Goal: Task Accomplishment & Management: Manage account settings

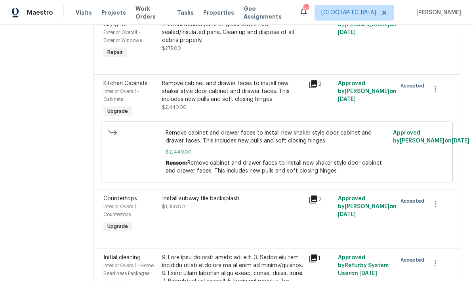
scroll to position [466, 0]
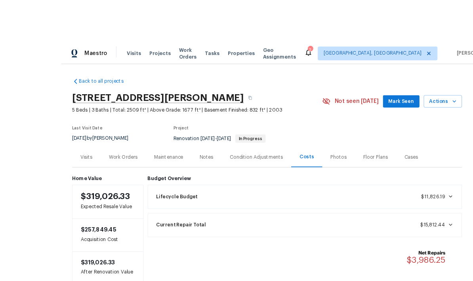
scroll to position [6, 0]
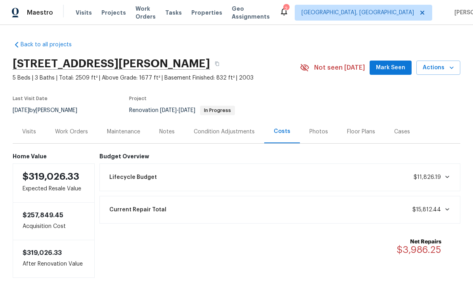
click at [78, 128] on div "Work Orders" at bounding box center [71, 132] width 33 height 8
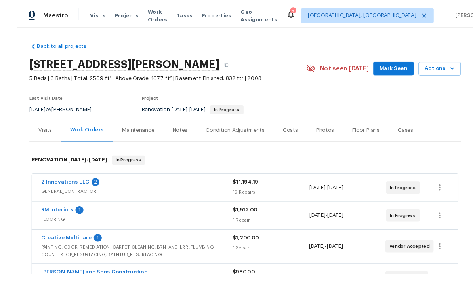
scroll to position [18, 0]
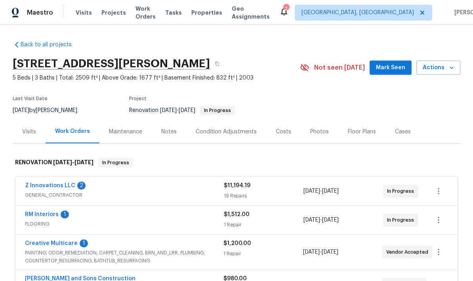
click at [60, 183] on link "Z Innovations LLC" at bounding box center [50, 186] width 50 height 6
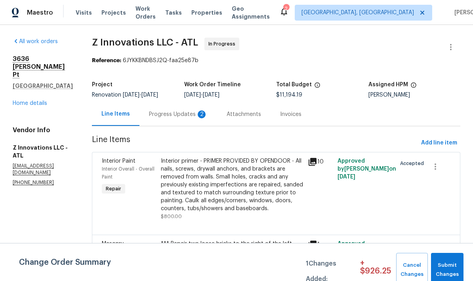
click at [182, 115] on div "Progress Updates 2" at bounding box center [178, 115] width 59 height 8
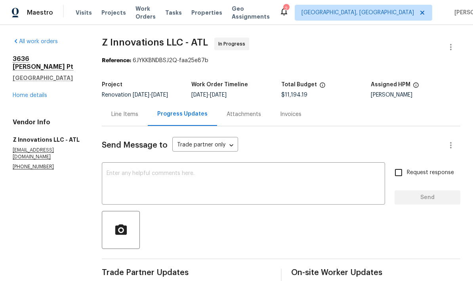
click at [125, 116] on div "Line Items" at bounding box center [124, 115] width 27 height 8
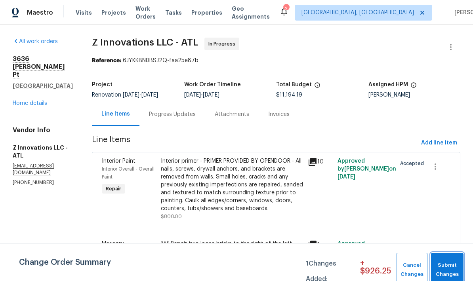
click at [446, 264] on span "Submit Changes" at bounding box center [447, 270] width 25 height 18
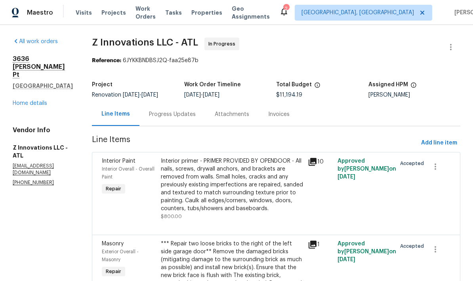
click at [34, 101] on link "Home details" at bounding box center [30, 104] width 34 height 6
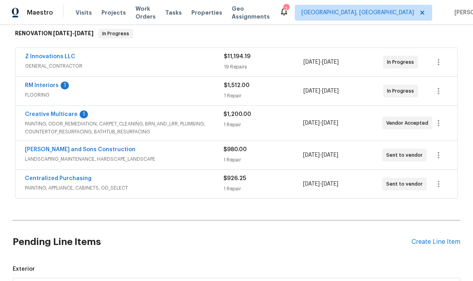
scroll to position [123, 0]
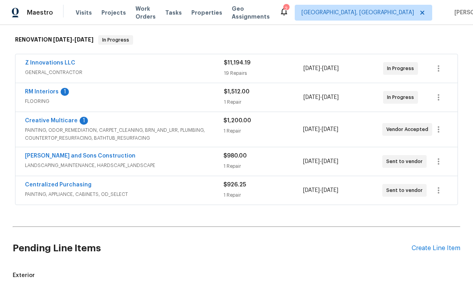
click at [41, 94] on link "RM Interiors" at bounding box center [42, 92] width 34 height 6
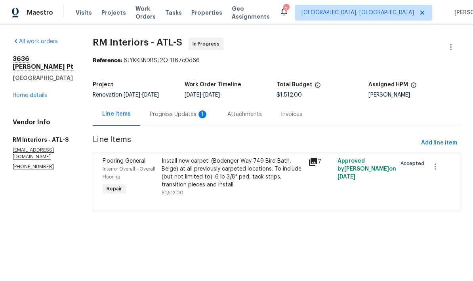
click at [176, 119] on div "Progress Updates 1" at bounding box center [179, 114] width 78 height 23
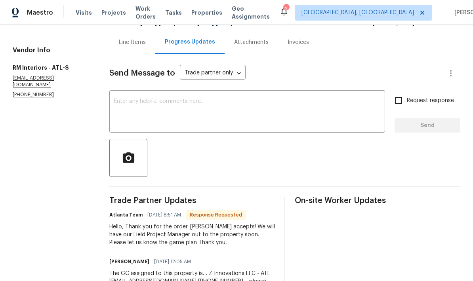
scroll to position [77, 0]
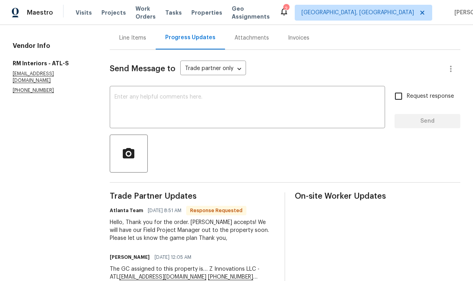
click at [206, 105] on textarea at bounding box center [248, 108] width 266 height 28
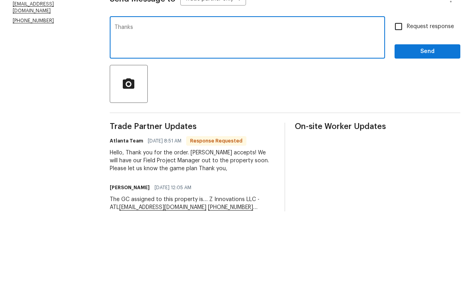
type textarea "Thanks"
click at [426, 117] on span "Send" at bounding box center [427, 122] width 53 height 10
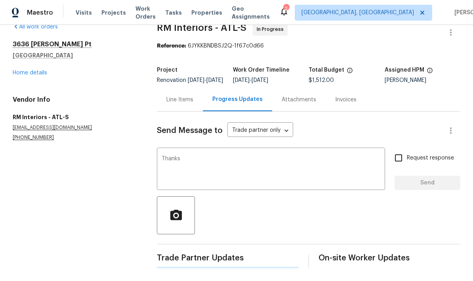
scroll to position [0, 0]
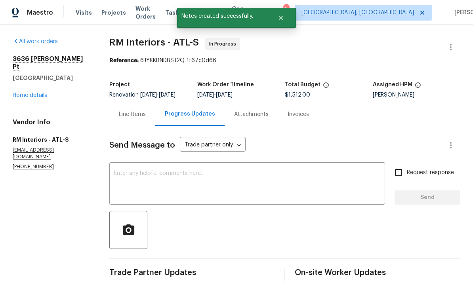
click at [33, 93] on link "Home details" at bounding box center [30, 96] width 34 height 6
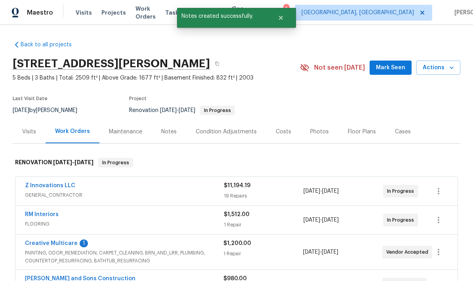
click at [55, 241] on link "Creative Multicare" at bounding box center [51, 244] width 53 height 6
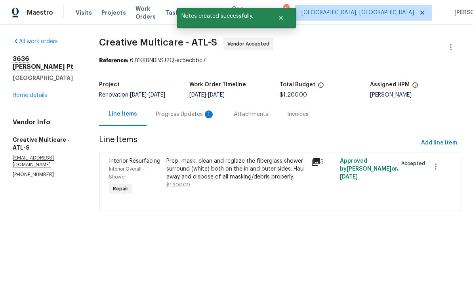
click at [191, 119] on div "Progress Updates 1" at bounding box center [185, 115] width 59 height 8
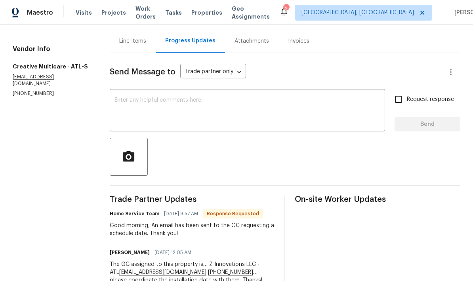
scroll to position [73, 0]
click at [203, 110] on textarea at bounding box center [248, 112] width 266 height 28
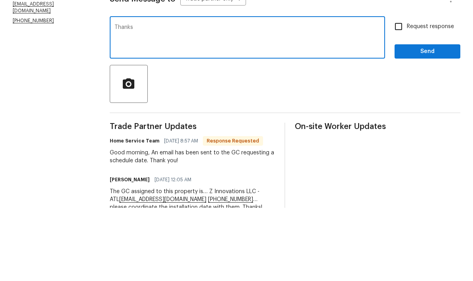
type textarea "Thanks"
click at [426, 120] on span "Send" at bounding box center [427, 125] width 53 height 10
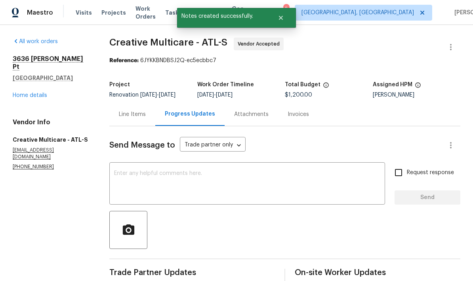
click at [41, 93] on link "Home details" at bounding box center [30, 96] width 34 height 6
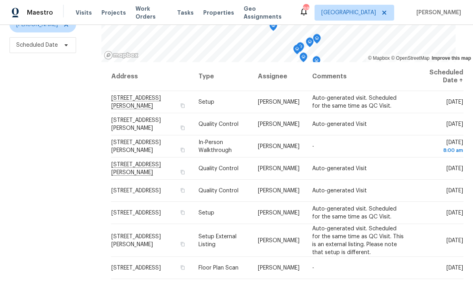
scroll to position [105, 0]
click at [0, 0] on icon at bounding box center [0, 0] width 0 height 0
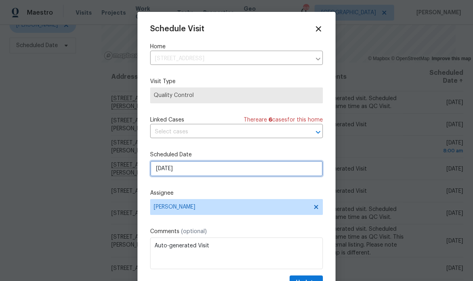
click at [224, 172] on input "[DATE]" at bounding box center [236, 169] width 173 height 16
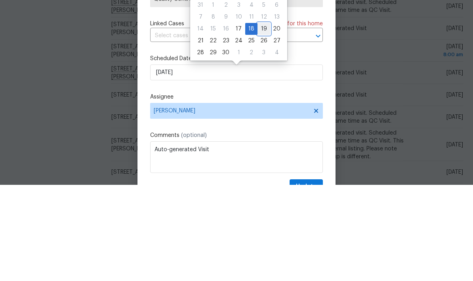
click at [260, 120] on div "19" at bounding box center [264, 125] width 13 height 11
type input "9/19/2025"
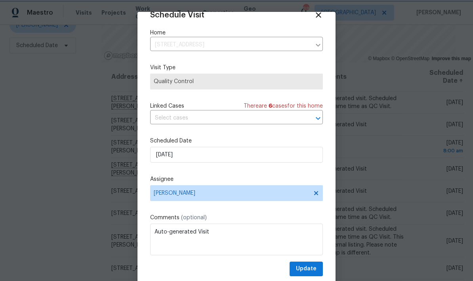
scroll to position [15, 0]
click at [313, 269] on span "Update" at bounding box center [306, 269] width 21 height 10
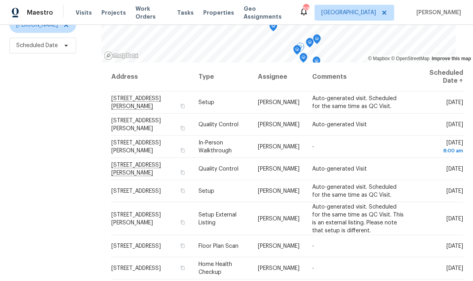
click at [0, 0] on span at bounding box center [0, 0] width 0 height 0
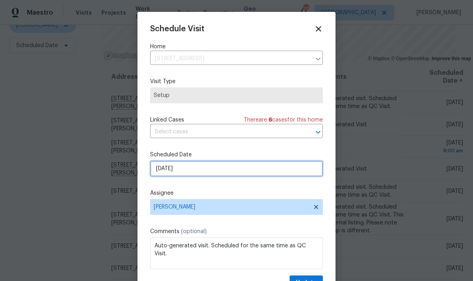
click at [217, 174] on input "9/18/2025" at bounding box center [236, 169] width 173 height 16
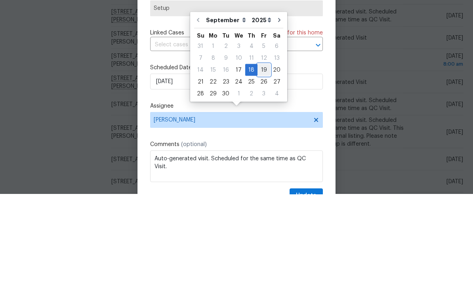
click at [260, 151] on div "19" at bounding box center [264, 156] width 13 height 11
type input "9/19/2025"
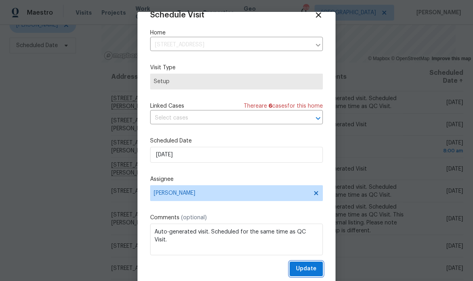
click at [313, 270] on span "Update" at bounding box center [306, 269] width 21 height 10
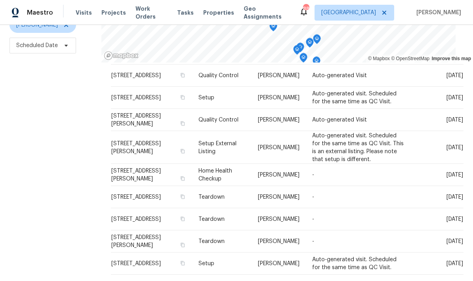
scroll to position [201, 0]
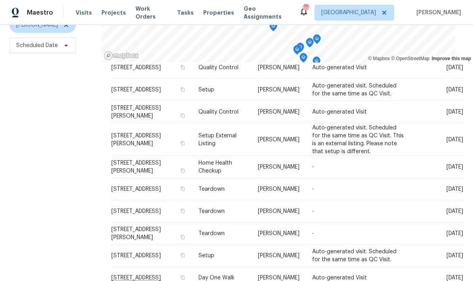
click at [0, 0] on icon at bounding box center [0, 0] width 0 height 0
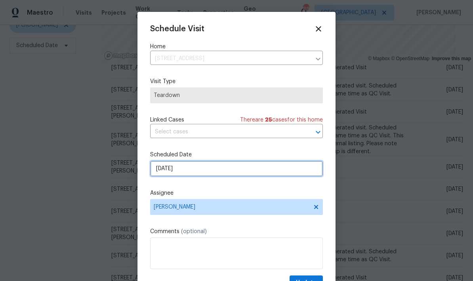
click at [225, 174] on input "9/19/2025" at bounding box center [236, 169] width 173 height 16
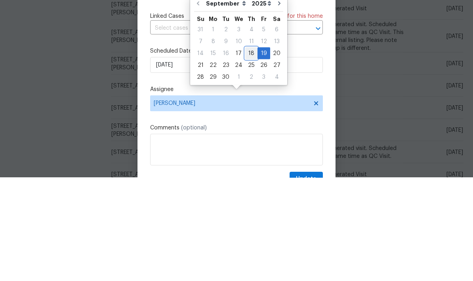
click at [247, 151] on div "18" at bounding box center [251, 156] width 12 height 11
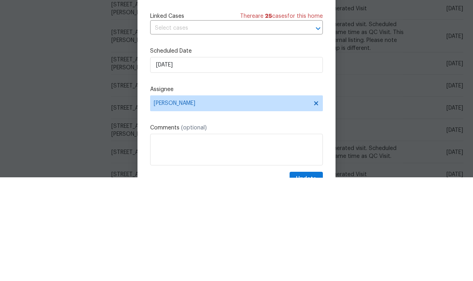
type input "9/18/2025"
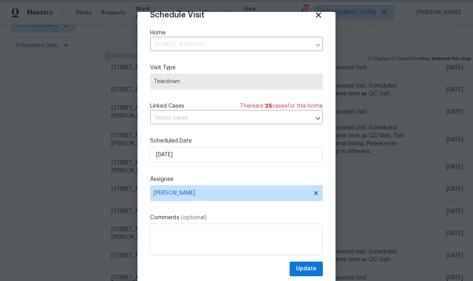
scroll to position [15, 0]
click at [316, 269] on span "Update" at bounding box center [306, 269] width 21 height 10
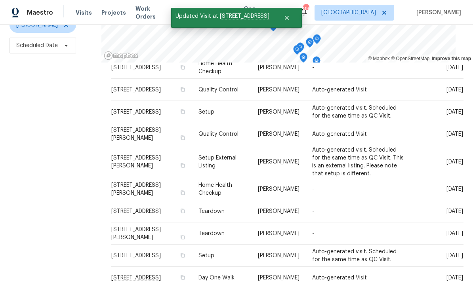
click at [0, 0] on icon at bounding box center [0, 0] width 0 height 0
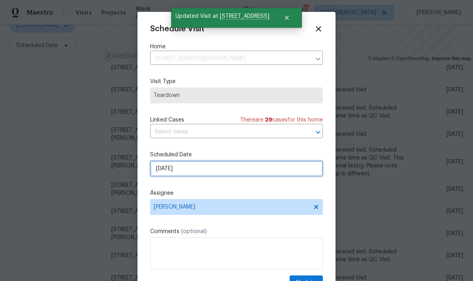
click at [225, 173] on input "9/19/2025" at bounding box center [236, 169] width 173 height 16
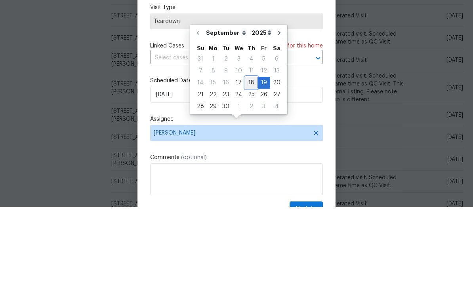
click at [247, 151] on div "18" at bounding box center [251, 156] width 12 height 11
type input "9/18/2025"
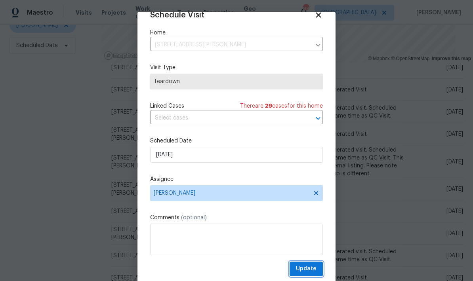
click at [315, 271] on span "Update" at bounding box center [306, 269] width 21 height 10
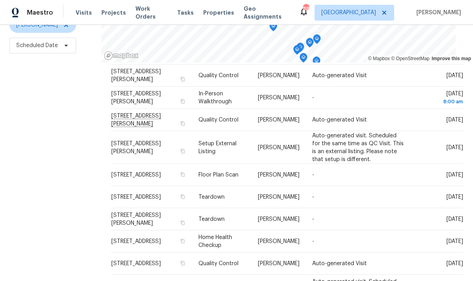
scroll to position [68, 0]
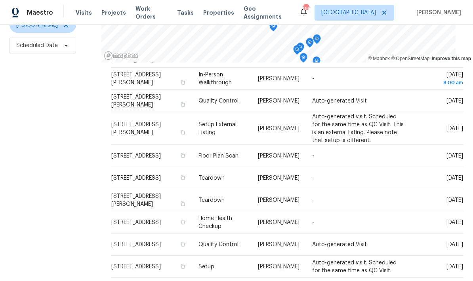
click at [0, 0] on icon at bounding box center [0, 0] width 0 height 0
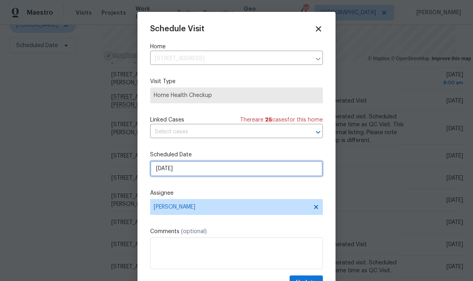
click at [241, 174] on input "9/19/2025" at bounding box center [236, 169] width 173 height 16
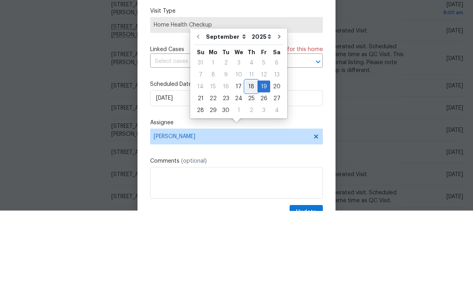
click at [249, 151] on div "18" at bounding box center [251, 156] width 12 height 11
type input "9/18/2025"
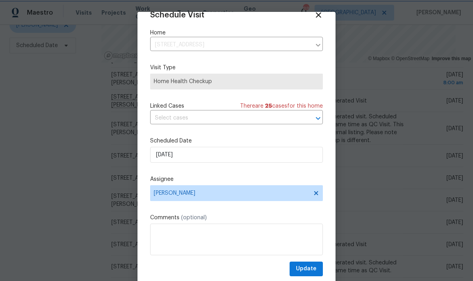
scroll to position [15, 0]
click at [315, 269] on span "Update" at bounding box center [306, 269] width 21 height 10
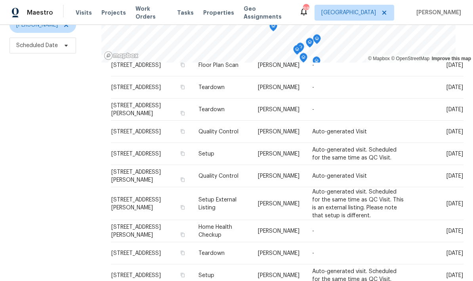
scroll to position [182, 0]
click at [0, 0] on icon at bounding box center [0, 0] width 0 height 0
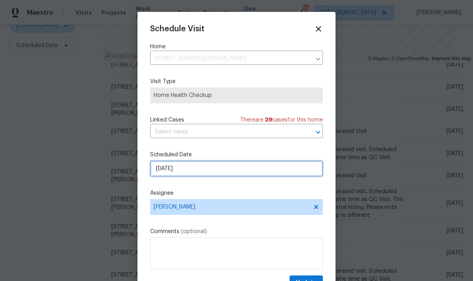
click at [233, 173] on input "9/19/2025" at bounding box center [236, 169] width 173 height 16
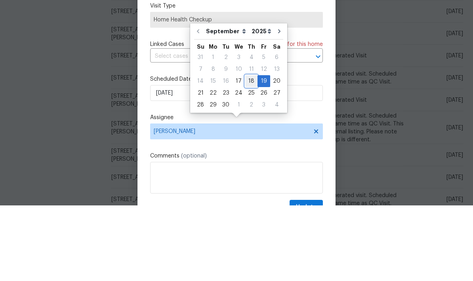
click at [249, 151] on div "18" at bounding box center [251, 156] width 12 height 11
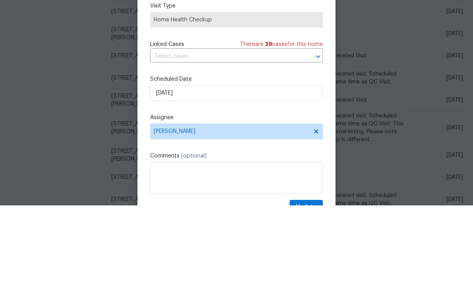
type input "9/18/2025"
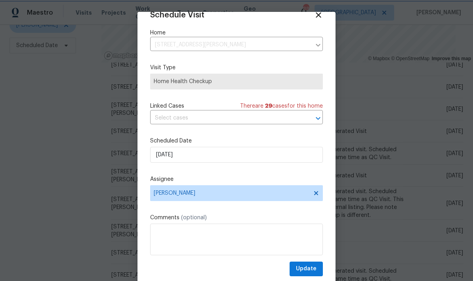
scroll to position [15, 0]
click at [315, 269] on span "Update" at bounding box center [306, 269] width 21 height 10
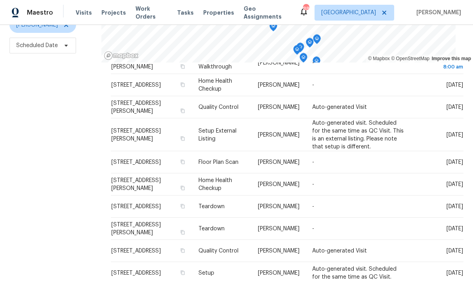
scroll to position [79, 0]
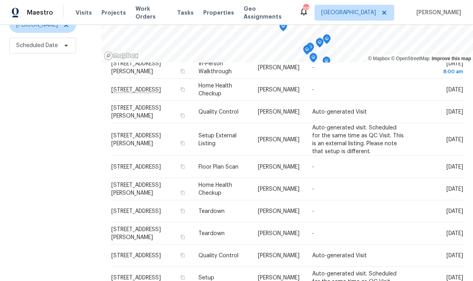
click at [73, 173] on div "Filters Reset ​ Type Tim Godfrey Scheduled Date" at bounding box center [50, 116] width 101 height 344
copy span "2985 Jefferson St, Austell, GA 30106"
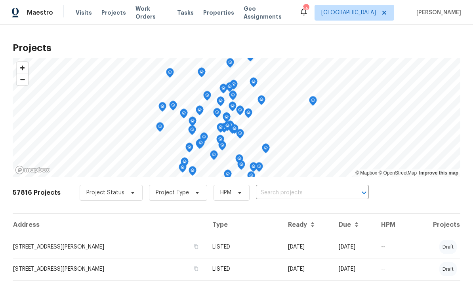
click at [290, 192] on input "text" at bounding box center [301, 193] width 91 height 12
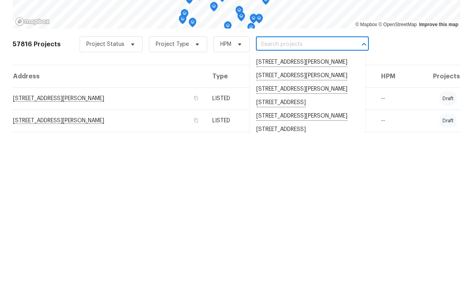
click at [285, 187] on input "text" at bounding box center [301, 193] width 91 height 12
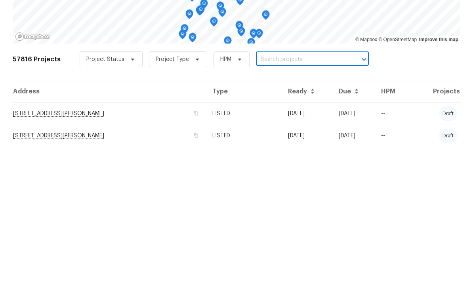
click at [276, 187] on input "text" at bounding box center [301, 193] width 91 height 12
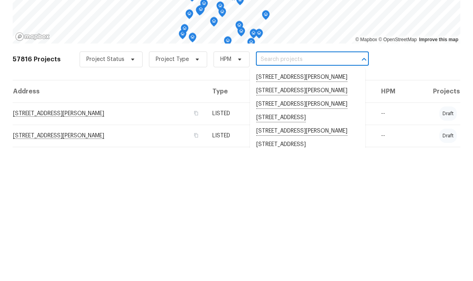
paste input "1641 Pendley Dr, Austell, GA 30168"
type input "1641 Pendley Dr, Austell, GA 30168"
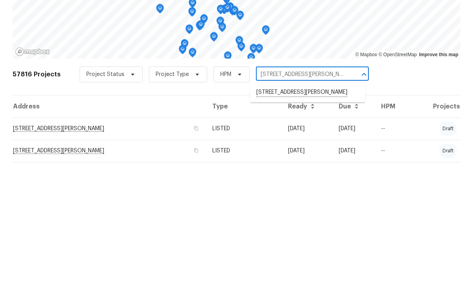
scroll to position [32, 0]
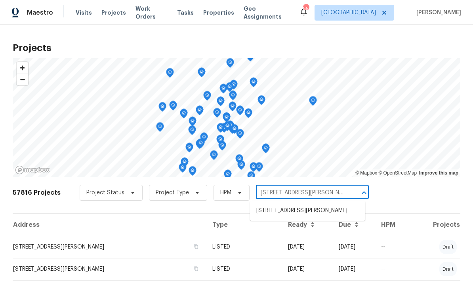
click at [316, 205] on li "[STREET_ADDRESS][PERSON_NAME]" at bounding box center [307, 211] width 115 height 13
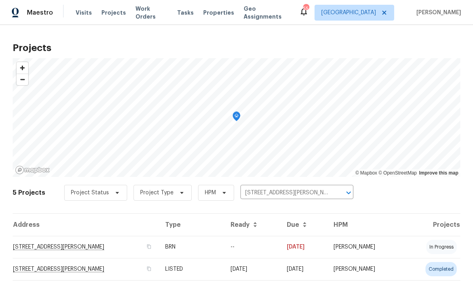
click at [84, 13] on span "Visits" at bounding box center [84, 13] width 16 height 8
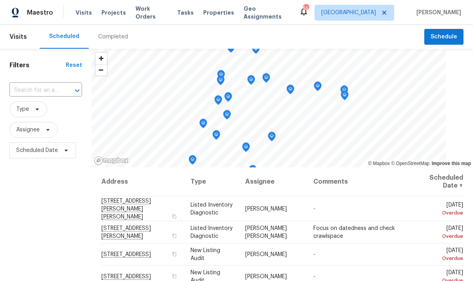
click at [40, 94] on input "text" at bounding box center [35, 90] width 50 height 12
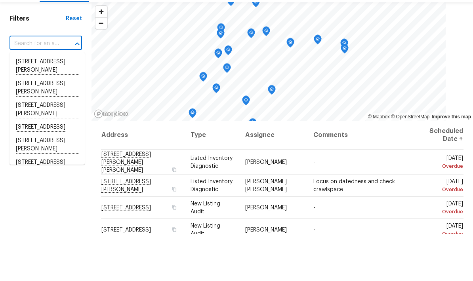
click at [48, 84] on input "text" at bounding box center [35, 90] width 50 height 12
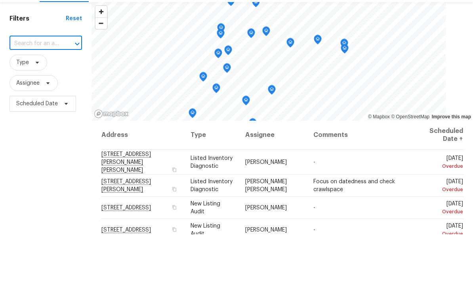
paste input "1641 Pendley Dr, Austell, GA 30168"
type input "1641 Pendley Dr, Austell, GA 30168"
click at [36, 102] on li "1641 Pendley Dr, Austell, GA 30168" at bounding box center [47, 113] width 75 height 22
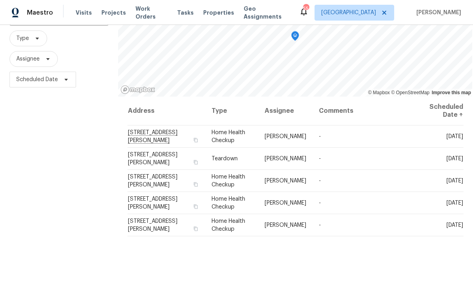
scroll to position [70, 0]
click at [0, 0] on icon at bounding box center [0, 0] width 0 height 0
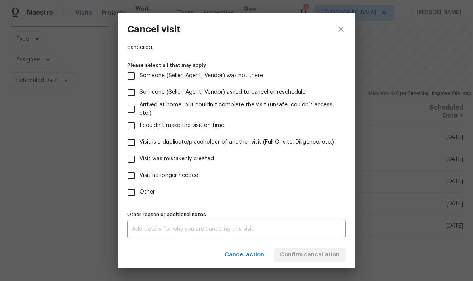
scroll to position [73, 0]
click at [133, 193] on input "Other" at bounding box center [131, 192] width 17 height 17
checkbox input "true"
click at [163, 237] on div "x Other reason or additional notes" at bounding box center [236, 229] width 219 height 18
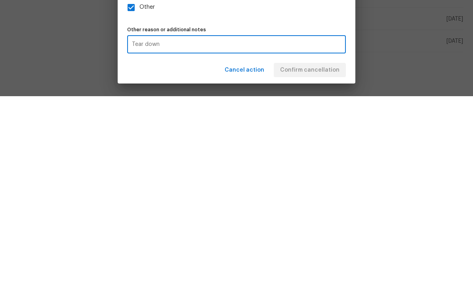
type textarea "Tear"
click at [138, 227] on textarea "Teardown for this property is scheduled for 9/18" at bounding box center [236, 230] width 209 height 6
click at [137, 227] on textarea "Teardown for this property is scheduled for 9/18" at bounding box center [236, 230] width 209 height 6
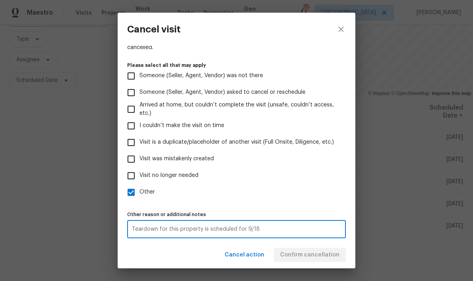
type textarea "Teardown for this property is scheduled for 9/18"
click at [335, 259] on div "Cancel action Confirm cancellation" at bounding box center [237, 255] width 238 height 27
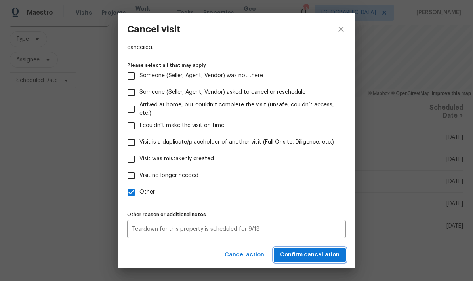
click at [328, 257] on span "Confirm cancellation" at bounding box center [309, 256] width 59 height 10
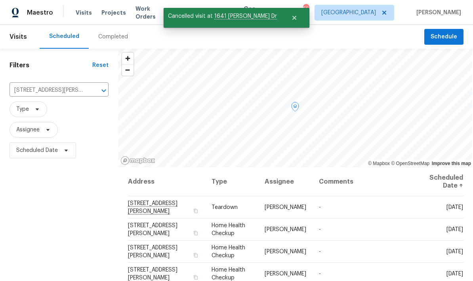
click at [0, 0] on icon at bounding box center [0, 0] width 0 height 0
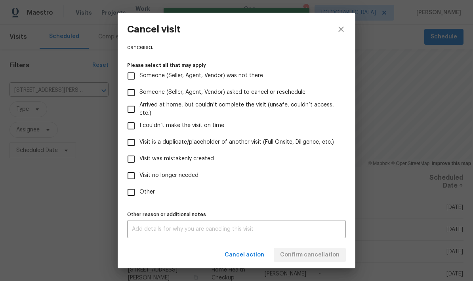
scroll to position [73, 0]
click at [130, 193] on input "Other" at bounding box center [131, 192] width 17 height 17
checkbox input "true"
click at [157, 224] on div "x Other reason or additional notes" at bounding box center [236, 229] width 219 height 18
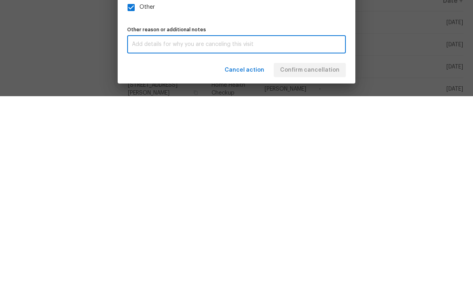
click at [182, 227] on textarea at bounding box center [236, 230] width 209 height 6
paste textarea "Teardown for this property is scheduled for 9/18"
type textarea "Teardown for this property is scheduled for 9/18"
click at [323, 242] on div "Cancel action Confirm cancellation" at bounding box center [237, 255] width 238 height 27
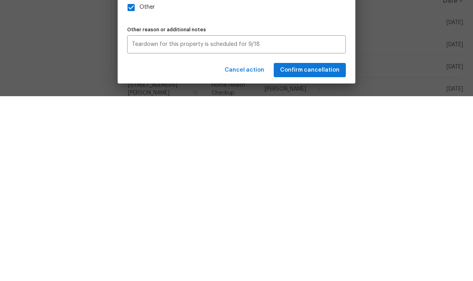
scroll to position [32, 0]
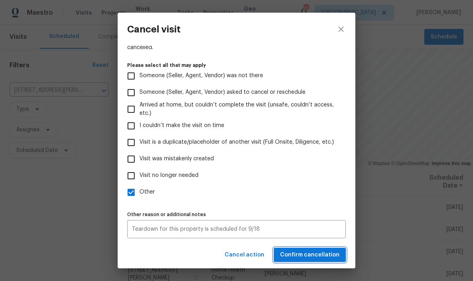
click at [333, 257] on span "Confirm cancellation" at bounding box center [309, 256] width 59 height 10
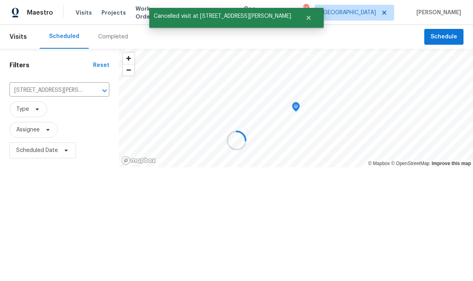
scroll to position [0, 0]
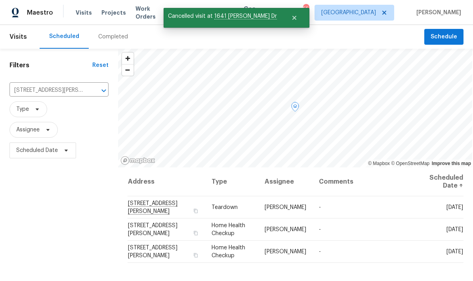
click at [0, 0] on icon at bounding box center [0, 0] width 0 height 0
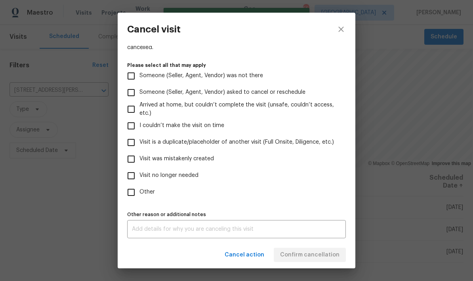
scroll to position [73, 0]
click at [133, 190] on input "Other" at bounding box center [131, 192] width 17 height 17
checkbox input "true"
click at [180, 231] on textarea at bounding box center [236, 230] width 209 height 6
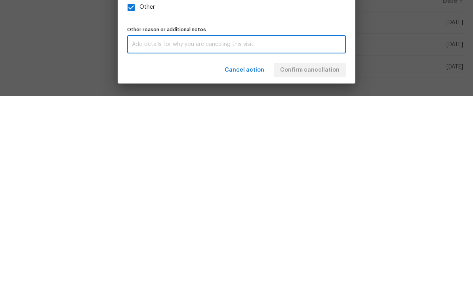
click at [180, 227] on textarea at bounding box center [236, 230] width 209 height 6
paste textarea "Teardown for this property is scheduled for 9/18"
type textarea "Teardown for this property is scheduled for 9/18"
click at [336, 242] on div "Cancel action Confirm cancellation" at bounding box center [237, 255] width 238 height 27
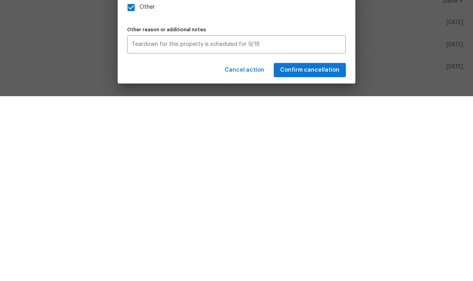
scroll to position [32, 0]
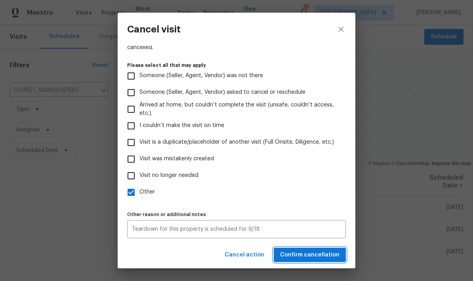
click at [327, 256] on span "Confirm cancellation" at bounding box center [309, 256] width 59 height 10
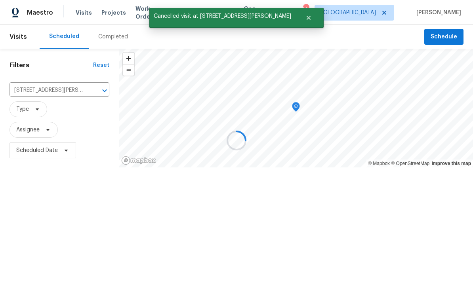
scroll to position [0, 0]
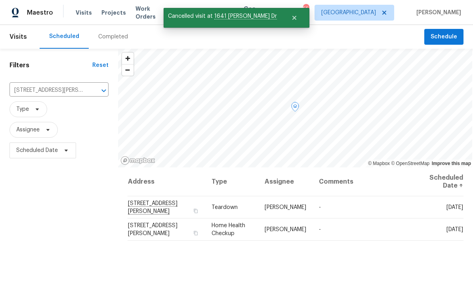
click at [0, 0] on icon at bounding box center [0, 0] width 0 height 0
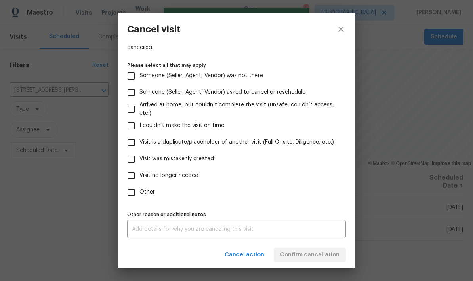
scroll to position [73, 0]
click at [134, 195] on input "Other" at bounding box center [131, 192] width 17 height 17
checkbox input "true"
click at [167, 231] on textarea at bounding box center [236, 230] width 209 height 6
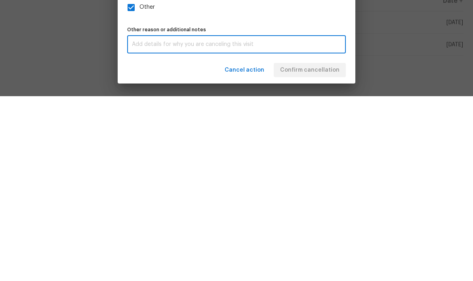
click at [178, 227] on textarea at bounding box center [236, 230] width 209 height 6
paste textarea "Teardown for this property is scheduled for 9/18"
type textarea "Teardown for this property is scheduled for 9/18"
click at [322, 242] on div "Cancel action Confirm cancellation" at bounding box center [237, 255] width 238 height 27
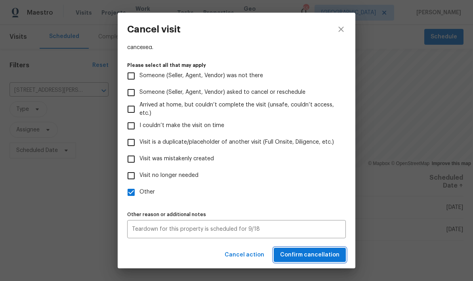
click at [324, 258] on span "Confirm cancellation" at bounding box center [309, 256] width 59 height 10
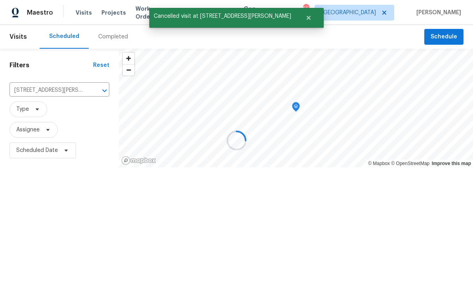
scroll to position [0, 0]
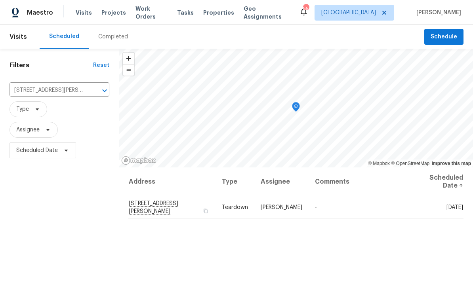
click at [91, 93] on icon "Clear" at bounding box center [94, 91] width 8 height 8
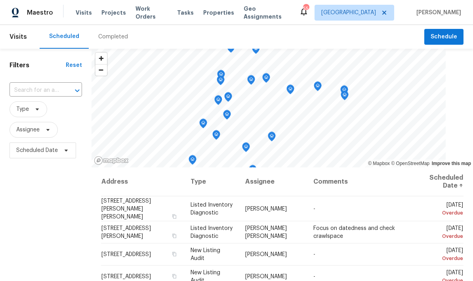
click at [67, 92] on div at bounding box center [71, 90] width 21 height 11
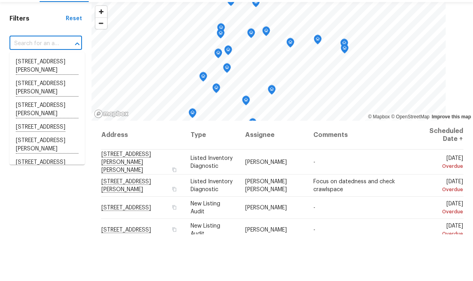
click at [48, 84] on input "text" at bounding box center [35, 90] width 50 height 12
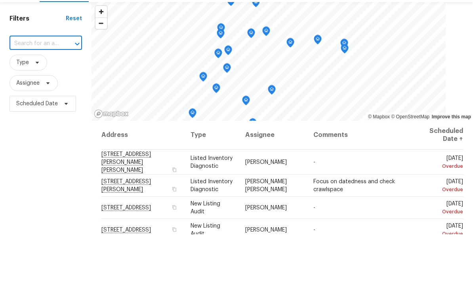
paste input "[STREET_ADDRESS]"
type input "[STREET_ADDRESS]"
click at [42, 102] on li "[STREET_ADDRESS]" at bounding box center [47, 108] width 75 height 13
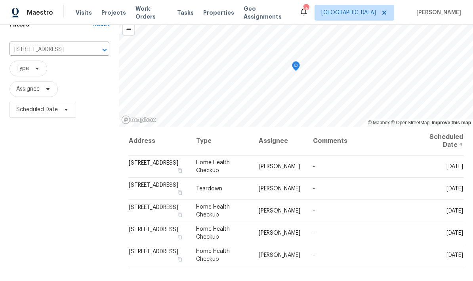
scroll to position [41, 0]
click at [0, 0] on icon at bounding box center [0, 0] width 0 height 0
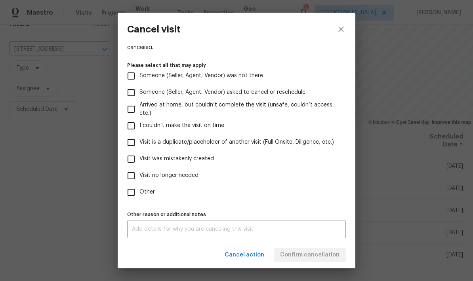
scroll to position [73, 0]
click at [131, 192] on input "Other" at bounding box center [131, 192] width 17 height 17
checkbox input "true"
click at [157, 228] on textarea at bounding box center [236, 230] width 209 height 6
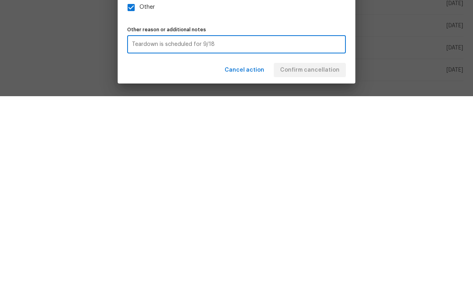
type textarea "Teardown is scheduled for 9/18"
click at [318, 242] on div "Cancel action Confirm cancellation" at bounding box center [237, 255] width 238 height 27
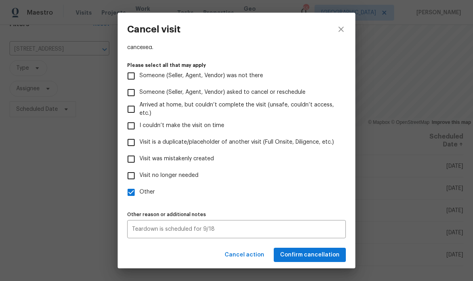
click at [136, 230] on textarea "Teardown is scheduled for 9/18" at bounding box center [236, 230] width 209 height 6
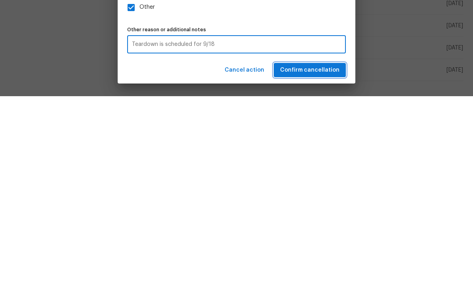
click at [311, 251] on span "Confirm cancellation" at bounding box center [309, 256] width 59 height 10
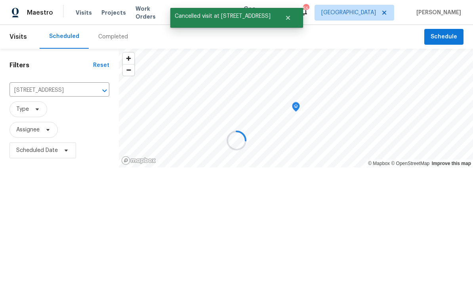
scroll to position [0, 0]
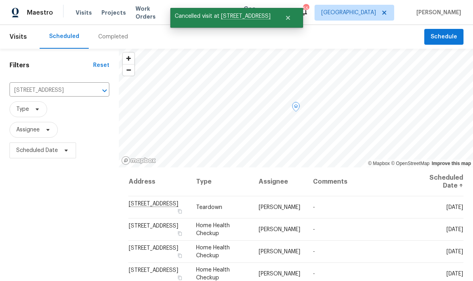
click at [0, 0] on icon at bounding box center [0, 0] width 0 height 0
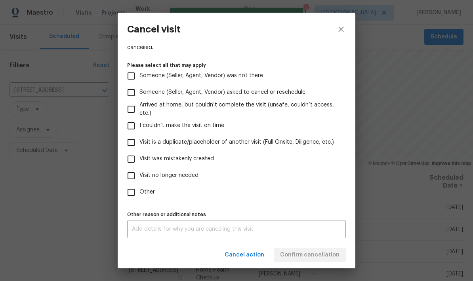
scroll to position [73, 0]
click at [133, 190] on input "Other" at bounding box center [131, 192] width 17 height 17
checkbox input "true"
click at [165, 232] on textarea at bounding box center [236, 230] width 209 height 6
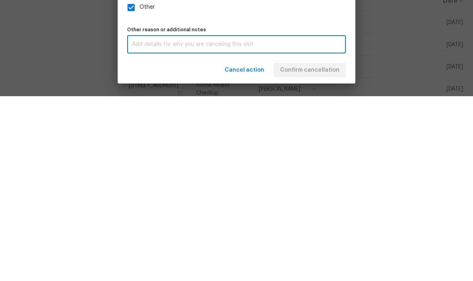
click at [182, 227] on textarea at bounding box center [236, 230] width 209 height 6
paste textarea "Teardown is scheduled for 9/18"
type textarea "Teardown is scheduled for 9/18"
click at [321, 242] on div "Cancel action Confirm cancellation" at bounding box center [237, 255] width 238 height 27
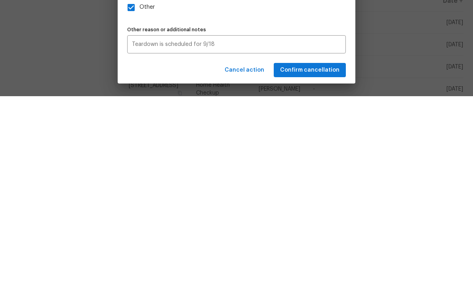
scroll to position [32, 0]
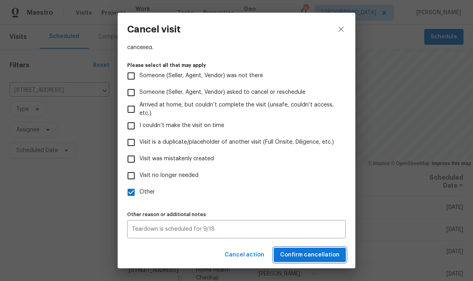
click at [323, 257] on span "Confirm cancellation" at bounding box center [309, 256] width 59 height 10
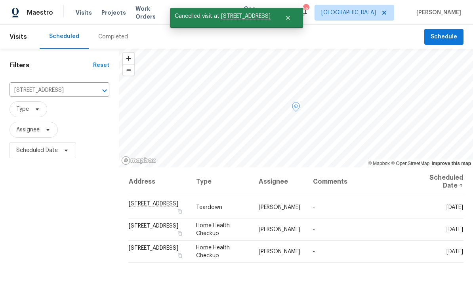
click at [0, 0] on icon at bounding box center [0, 0] width 0 height 0
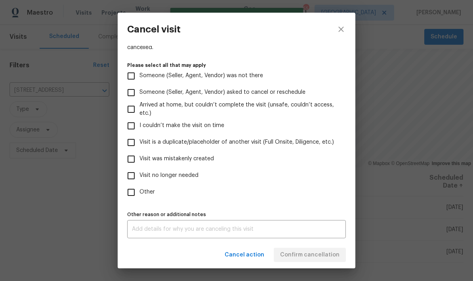
scroll to position [73, 0]
click at [132, 196] on input "Other" at bounding box center [131, 192] width 17 height 17
checkbox input "true"
click at [166, 231] on textarea at bounding box center [236, 230] width 209 height 6
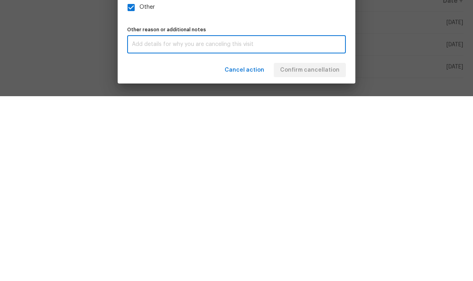
click at [201, 227] on textarea at bounding box center [236, 230] width 209 height 6
paste textarea "Teardown is scheduled for 9/18"
type textarea "Teardown is scheduled for 9/18"
click at [315, 242] on div "Cancel action Confirm cancellation" at bounding box center [237, 255] width 238 height 27
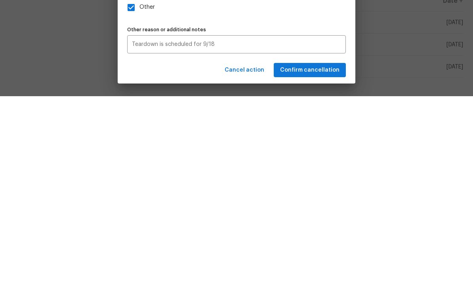
scroll to position [32, 0]
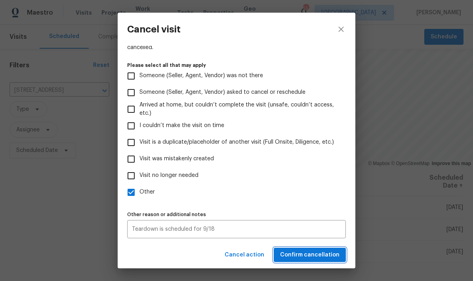
click at [324, 258] on span "Confirm cancellation" at bounding box center [309, 256] width 59 height 10
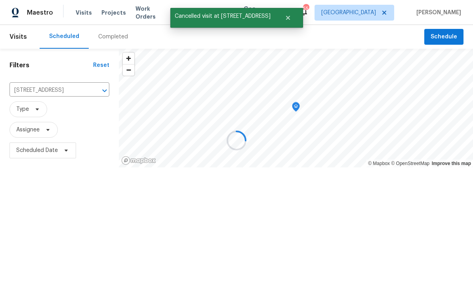
scroll to position [0, 0]
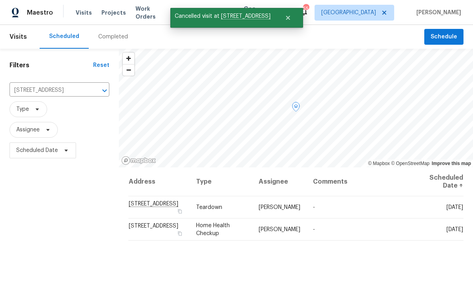
click at [0, 0] on icon at bounding box center [0, 0] width 0 height 0
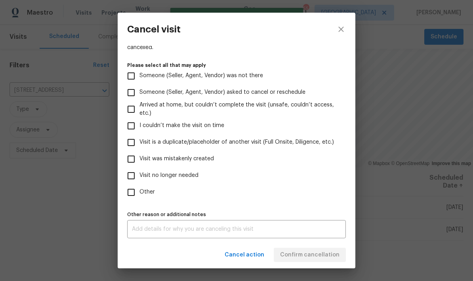
scroll to position [73, 0]
click at [132, 190] on input "Other" at bounding box center [131, 192] width 17 height 17
checkbox input "true"
click at [182, 227] on textarea at bounding box center [236, 230] width 209 height 6
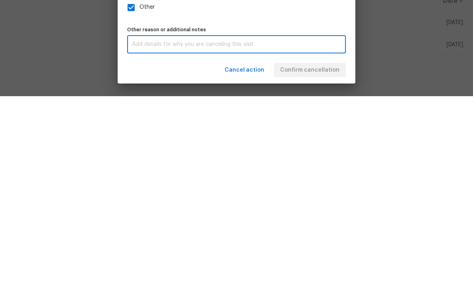
click at [185, 227] on textarea at bounding box center [236, 230] width 209 height 6
paste textarea "Teardown is scheduled for 9/18"
type textarea "Teardown is scheduled for 9/18"
click at [337, 242] on div "Cancel action Confirm cancellation" at bounding box center [237, 255] width 238 height 27
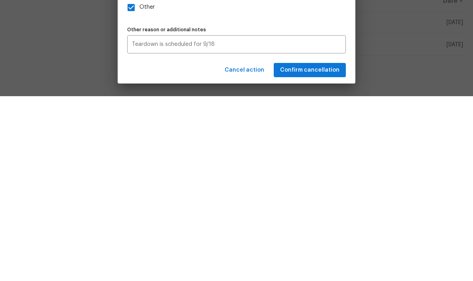
scroll to position [32, 0]
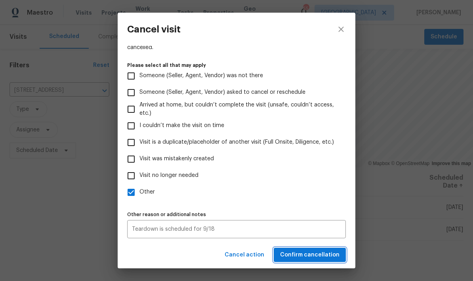
click at [327, 258] on span "Confirm cancellation" at bounding box center [309, 256] width 59 height 10
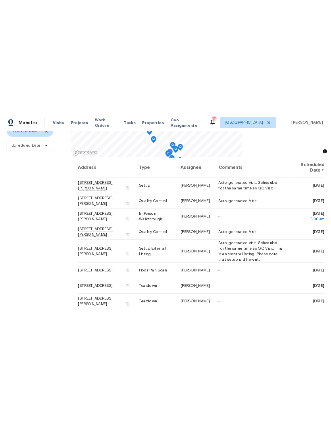
scroll to position [77, 0]
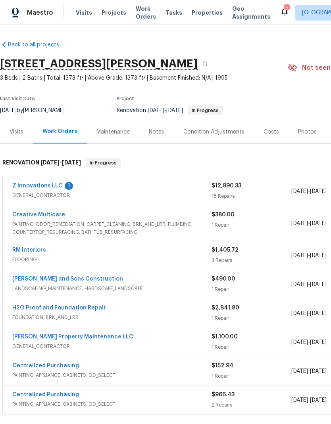
click at [50, 216] on link "Creative Multicare" at bounding box center [38, 215] width 53 height 6
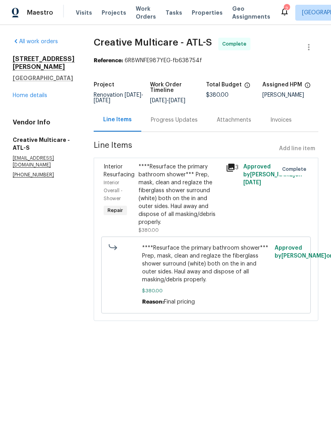
click at [180, 124] on div "Progress Updates" at bounding box center [174, 120] width 47 height 8
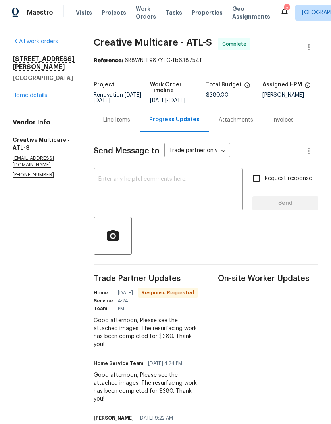
click at [130, 124] on div "Line Items" at bounding box center [116, 120] width 27 height 8
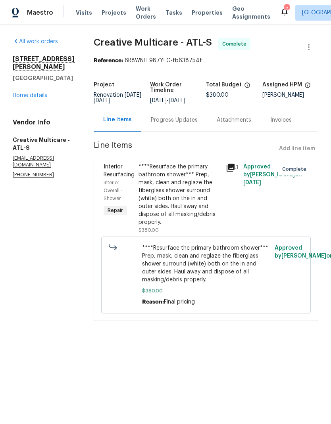
click at [207, 209] on div "****Resurface the primary bathroom shower*** Prep, mask, clean and reglaze the …" at bounding box center [179, 194] width 82 height 63
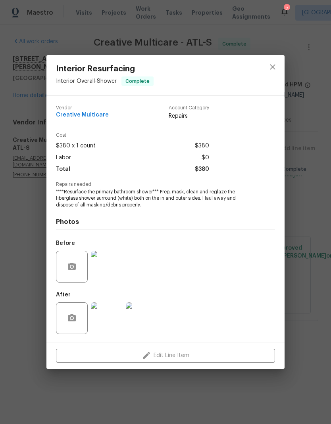
click at [111, 322] on img at bounding box center [107, 319] width 32 height 32
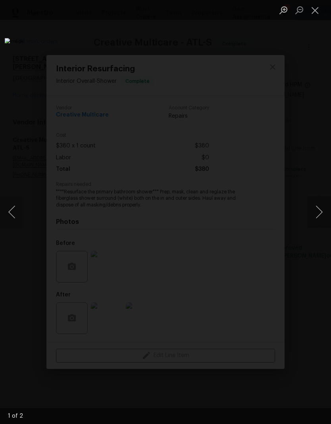
click at [317, 210] on button "Next image" at bounding box center [319, 212] width 24 height 32
click at [314, 210] on button "Next image" at bounding box center [319, 212] width 24 height 32
click at [312, 16] on button "Close lightbox" at bounding box center [315, 10] width 16 height 14
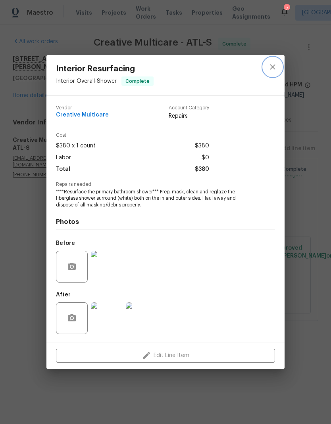
click at [275, 70] on icon "close" at bounding box center [273, 67] width 10 height 10
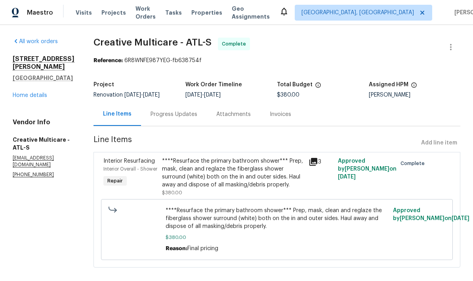
click at [46, 93] on link "Home details" at bounding box center [30, 96] width 34 height 6
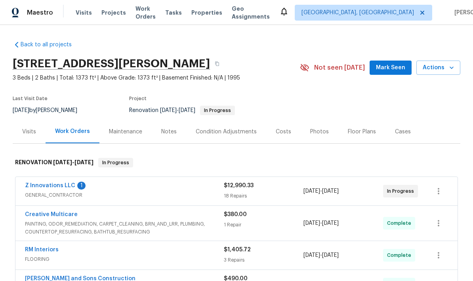
click at [63, 187] on link "Z Innovations LLC" at bounding box center [50, 186] width 50 height 6
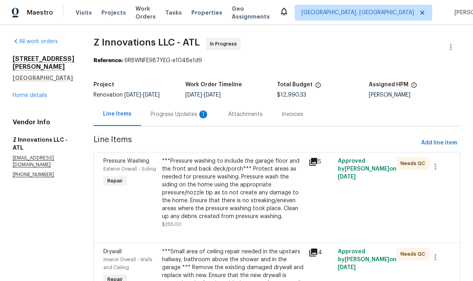
click at [185, 113] on div "Progress Updates 1" at bounding box center [180, 115] width 59 height 8
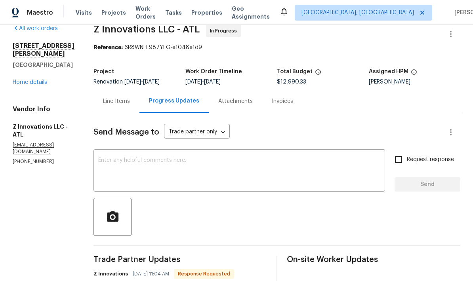
scroll to position [12, 0]
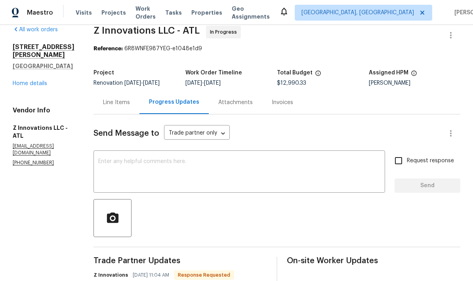
click at [122, 105] on div "Line Items" at bounding box center [116, 103] width 27 height 8
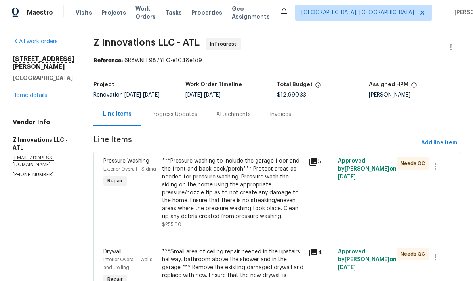
click at [186, 117] on div "Progress Updates" at bounding box center [174, 115] width 47 height 8
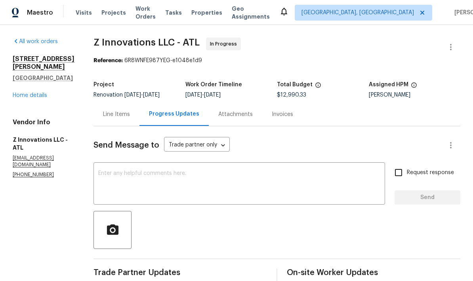
click at [196, 174] on textarea at bounding box center [239, 185] width 282 height 28
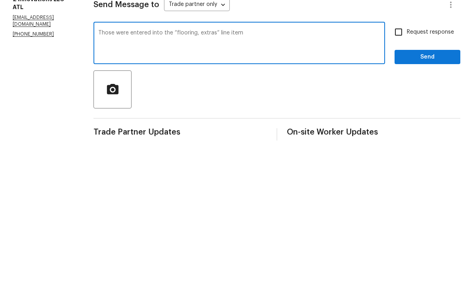
click at [196, 171] on textarea "Those were entered into the “flooring, extras“ line item" at bounding box center [239, 185] width 282 height 28
click at [254, 171] on textarea "Those were entered into the “flooring extras“ line item" at bounding box center [239, 185] width 282 height 28
type textarea "Those were entered into the “flooring extras“ line item"
click at [422, 193] on span "Send" at bounding box center [427, 198] width 53 height 10
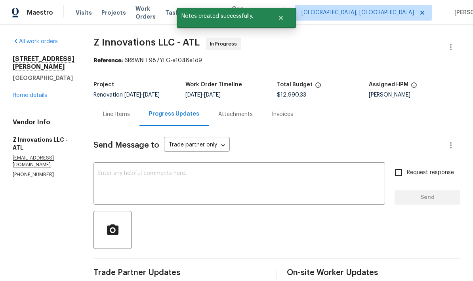
click at [45, 93] on link "Home details" at bounding box center [30, 96] width 34 height 6
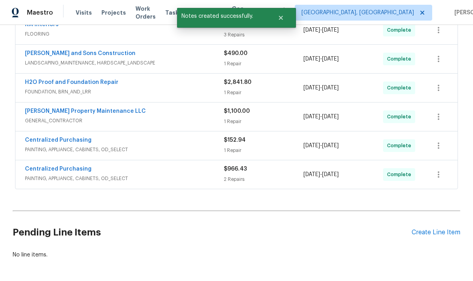
scroll to position [225, 0]
click at [429, 230] on div "Create Line Item" at bounding box center [436, 234] width 49 height 8
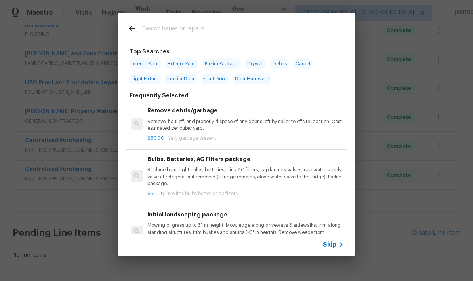
click at [196, 29] on input "text" at bounding box center [226, 30] width 168 height 12
type input "Res"
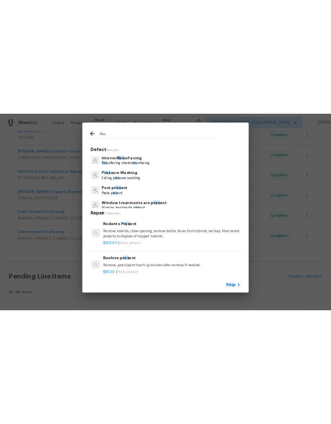
scroll to position [0, 0]
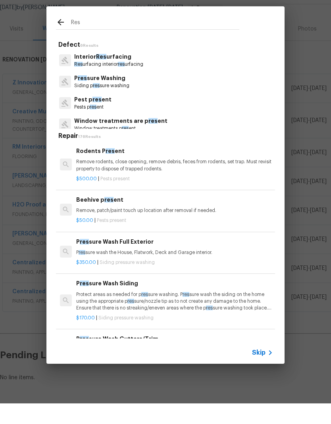
click at [122, 82] on span "res" at bounding box center [121, 84] width 7 height 5
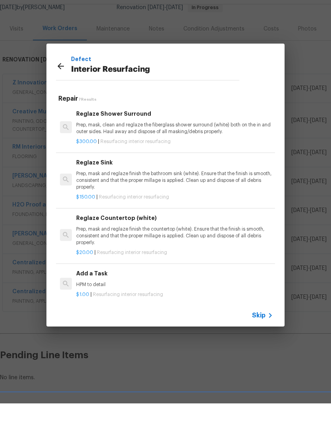
scroll to position [21, 0]
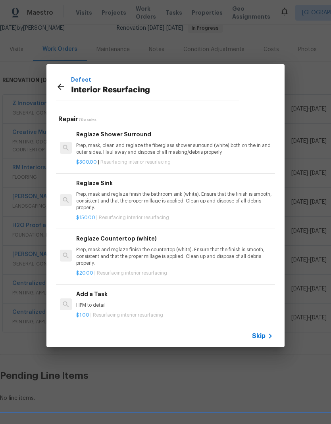
click at [168, 147] on p "Prep, mask, clean and reglaze the fiberglass shower surround (white) both on th…" at bounding box center [174, 148] width 197 height 13
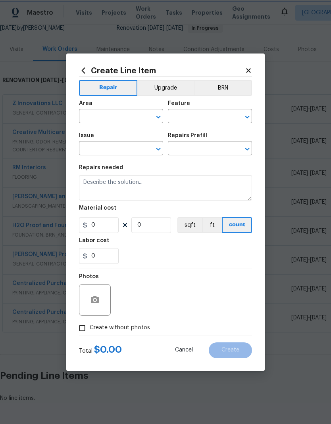
type input "Interior Resurfacing"
type textarea "Prep, mask, clean and reglaze the fiberglass shower surround (white) both on th…"
type input "1"
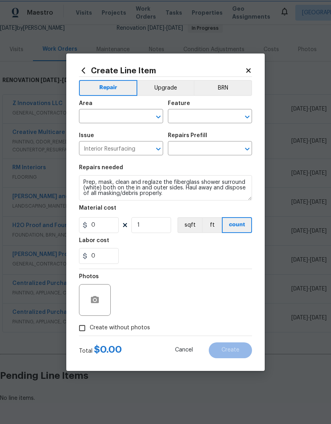
type input "Reglaze Shower Surround $300.00"
type input "300"
click at [154, 231] on input "1" at bounding box center [151, 225] width 40 height 16
type input "2"
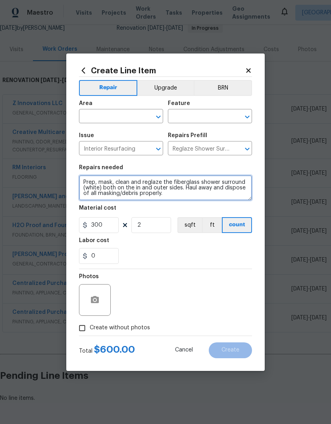
click at [86, 182] on textarea "Prep, mask, clean and reglaze the fiberglass shower surround (white) both on th…" at bounding box center [165, 187] width 173 height 25
click at [121, 181] on textarea "Prep, mask, clean and reglaze the fiberglass shower surround (white) both on th…" at bounding box center [165, 187] width 173 height 25
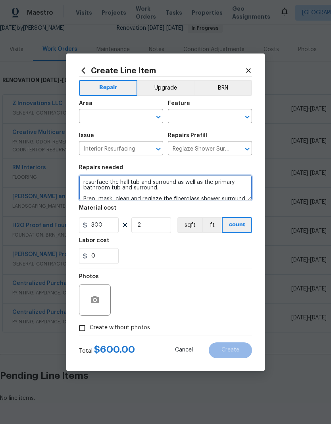
type textarea "resurface the hall tub and surround as well as the primary bathroom tub and sur…"
click at [134, 118] on input "text" at bounding box center [110, 117] width 62 height 12
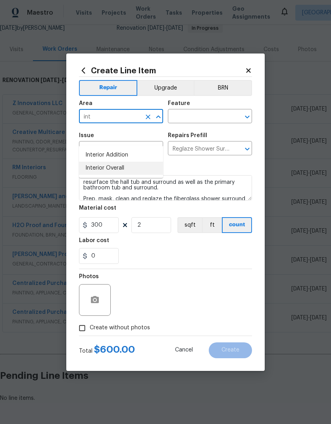
click at [119, 162] on li "Interior Overall" at bounding box center [121, 168] width 84 height 13
type input "Interior Overall"
click at [212, 121] on input "text" at bounding box center [199, 117] width 62 height 12
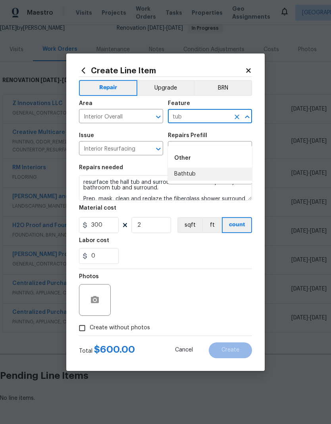
click at [193, 168] on li "Bathtub" at bounding box center [210, 174] width 84 height 13
type input "Bathtub"
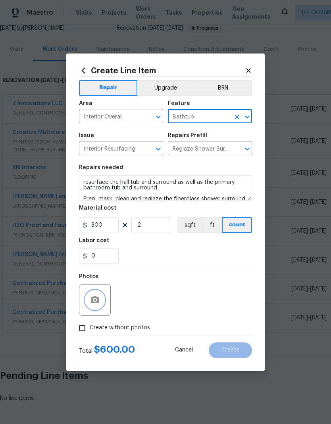
click at [94, 281] on icon "button" at bounding box center [95, 300] width 10 height 10
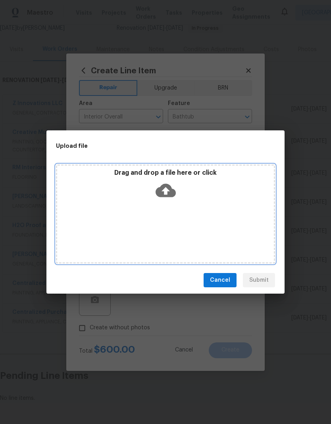
click at [169, 191] on icon at bounding box center [165, 190] width 20 height 20
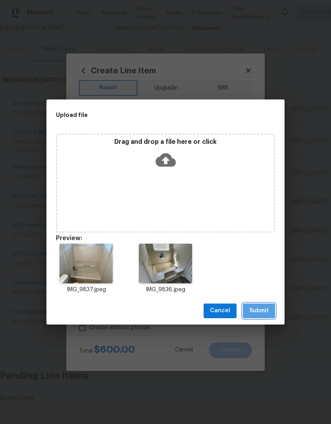
click at [261, 281] on span "Submit" at bounding box center [258, 311] width 19 height 10
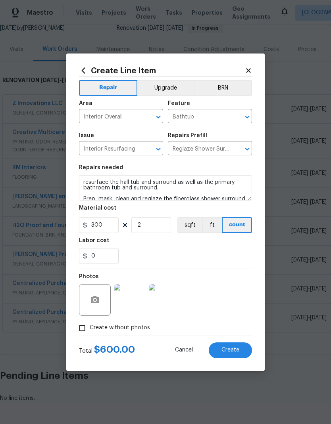
click at [239, 281] on button "Create" at bounding box center [230, 351] width 43 height 16
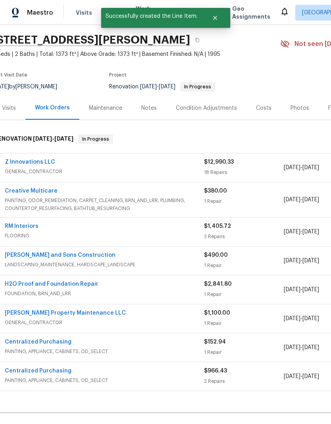
scroll to position [23, 8]
click at [264, 105] on div "Costs" at bounding box center [263, 109] width 15 height 8
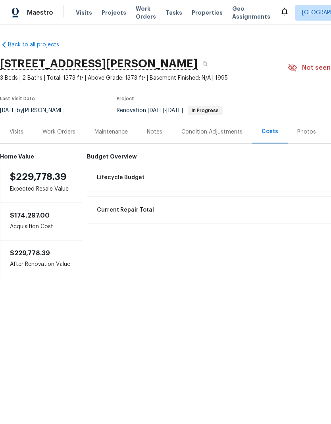
click at [64, 132] on div "Work Orders" at bounding box center [58, 132] width 33 height 8
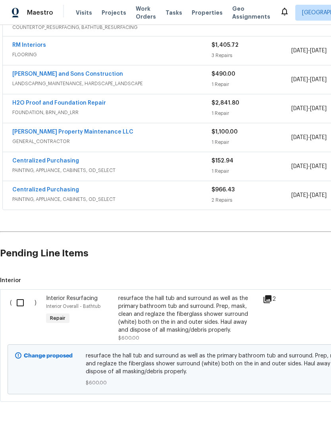
scroll to position [205, 0]
click at [22, 281] on input "checkbox" at bounding box center [23, 303] width 23 height 17
checkbox input "true"
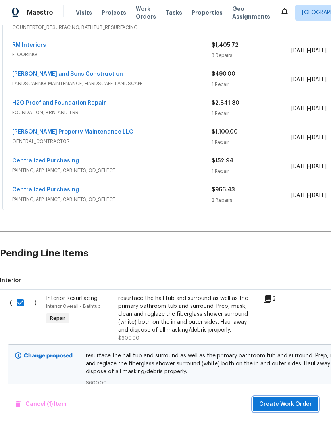
click at [303, 281] on span "Create Work Order" at bounding box center [285, 405] width 53 height 10
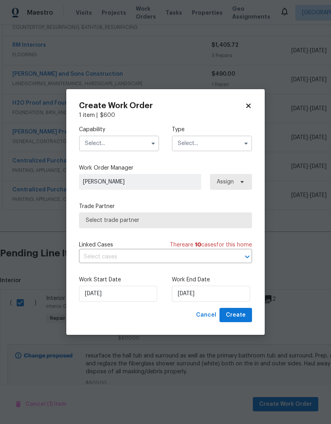
click at [133, 140] on input "text" at bounding box center [119, 144] width 80 height 16
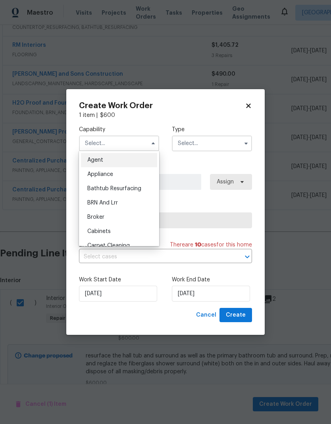
click at [136, 187] on span "Bathtub Resurfacing" at bounding box center [114, 189] width 54 height 6
type input "Bathtub Resurfacing"
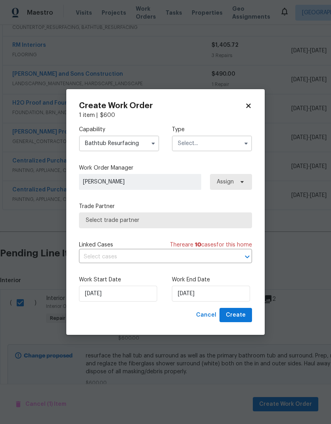
click at [221, 142] on input "text" at bounding box center [212, 144] width 80 height 16
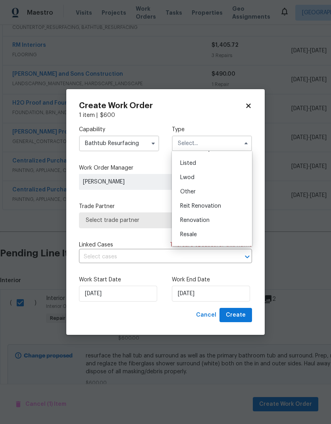
scroll to position [69, 0]
click at [209, 222] on div "Renovation" at bounding box center [212, 220] width 76 height 14
type input "Renovation"
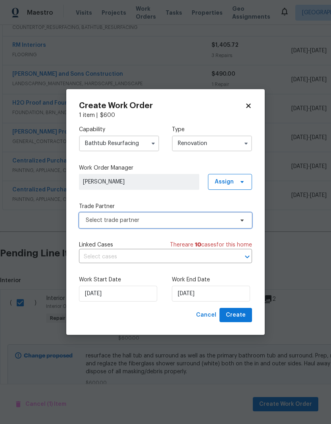
click at [208, 220] on span "Select trade partner" at bounding box center [160, 220] width 148 height 8
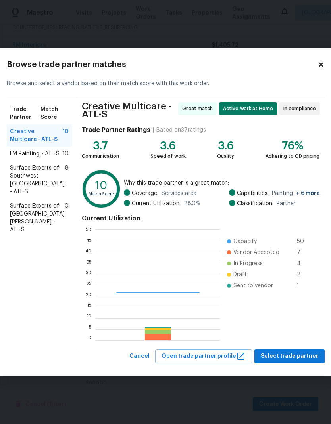
scroll to position [111, 124]
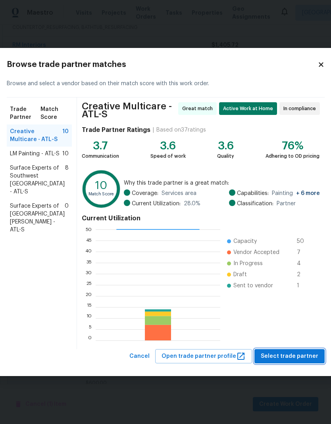
click at [297, 281] on span "Select trade partner" at bounding box center [288, 357] width 57 height 10
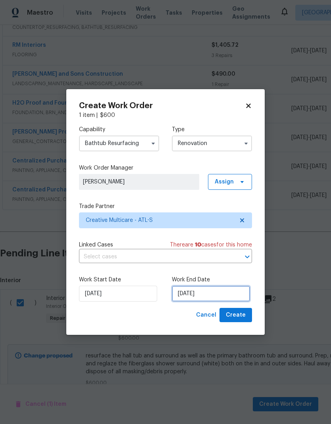
click at [214, 281] on input "[DATE]" at bounding box center [211, 294] width 78 height 16
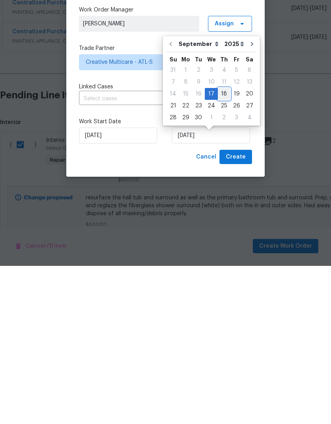
click at [223, 247] on div "18" at bounding box center [224, 252] width 12 height 11
type input "[DATE]"
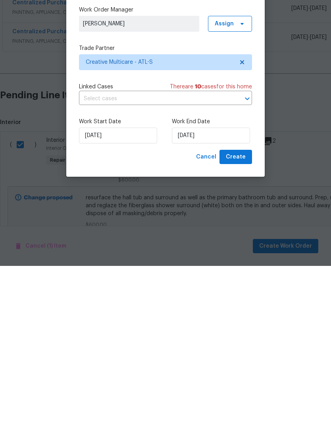
scroll to position [32, 0]
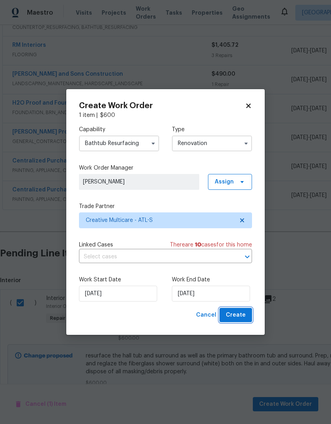
click at [244, 281] on span "Create" at bounding box center [236, 315] width 20 height 10
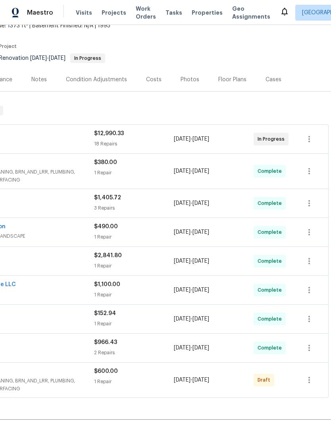
scroll to position [49, 117]
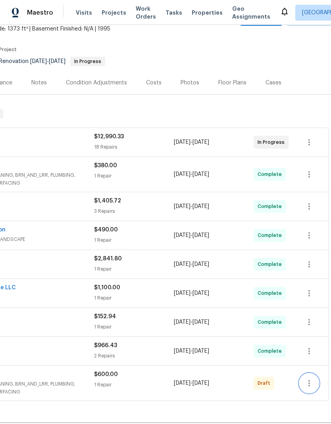
click at [313, 281] on icon "button" at bounding box center [309, 384] width 10 height 10
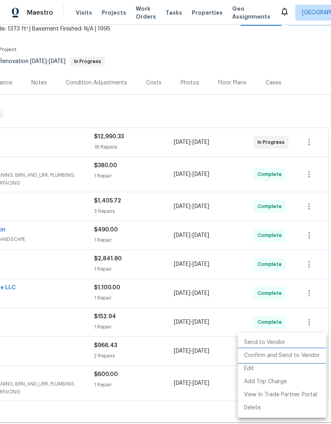
click at [303, 281] on li "Confirm and Send to Vendor" at bounding box center [281, 355] width 88 height 13
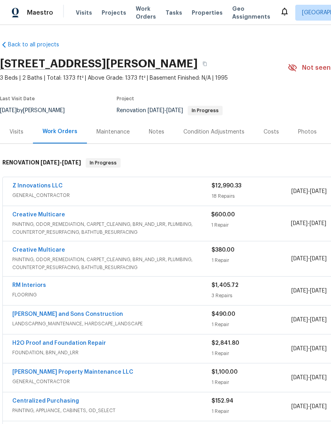
click at [60, 213] on link "Creative Multicare" at bounding box center [38, 215] width 53 height 6
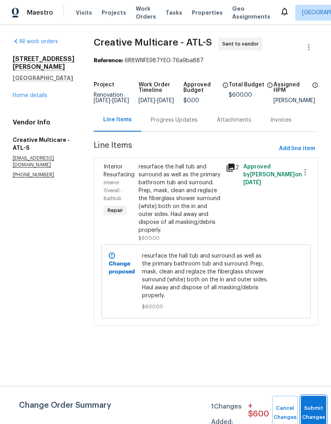
click at [312, 410] on button "Submit Changes" at bounding box center [313, 413] width 25 height 34
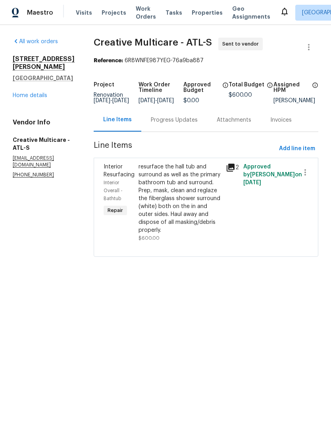
click at [182, 124] on div "Progress Updates" at bounding box center [174, 120] width 47 height 8
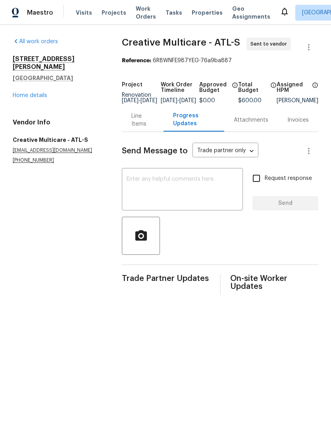
click at [162, 183] on textarea at bounding box center [181, 190] width 111 height 28
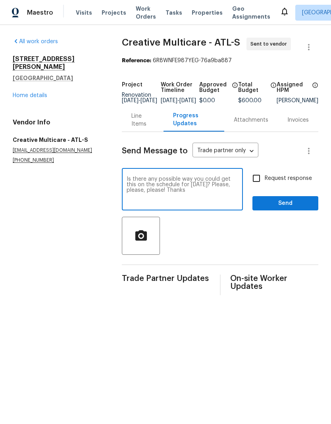
type textarea "Is there any possible way you could get this on the schedule for [DATE]? Please…"
click at [256, 182] on input "Request response" at bounding box center [256, 178] width 17 height 17
checkbox input "true"
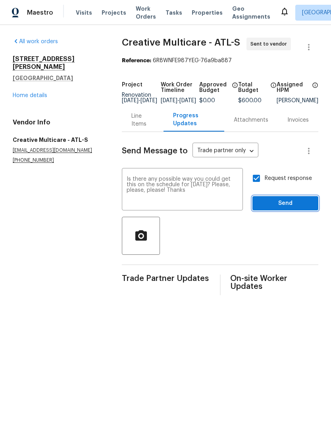
click at [283, 209] on span "Send" at bounding box center [284, 204] width 53 height 10
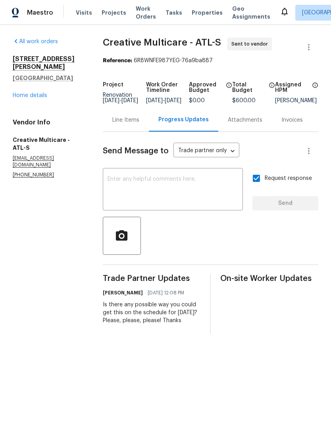
click at [47, 93] on link "Home details" at bounding box center [30, 96] width 34 height 6
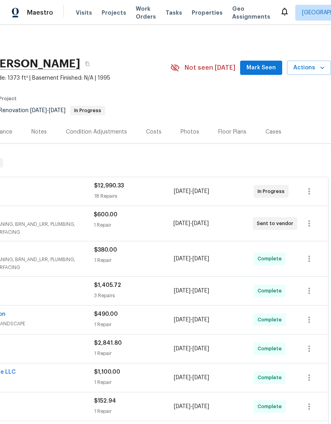
scroll to position [0, 117]
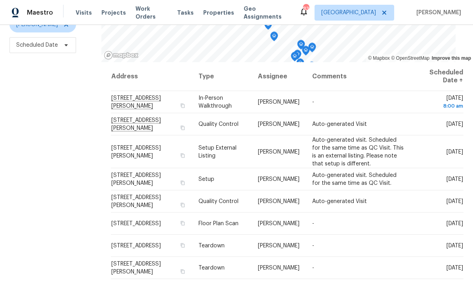
scroll to position [105, 0]
click at [0, 0] on icon at bounding box center [0, 0] width 0 height 0
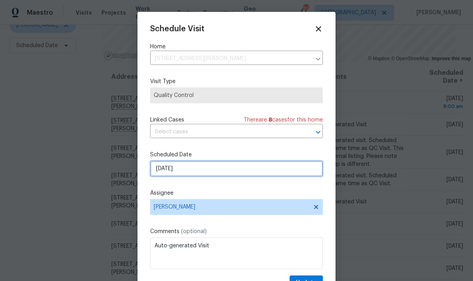
click at [265, 172] on input "[DATE]" at bounding box center [236, 169] width 173 height 16
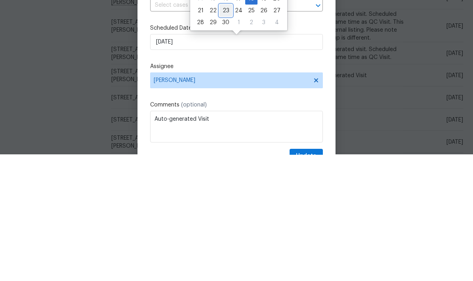
click at [226, 132] on div "23" at bounding box center [226, 137] width 13 height 11
type input "[DATE]"
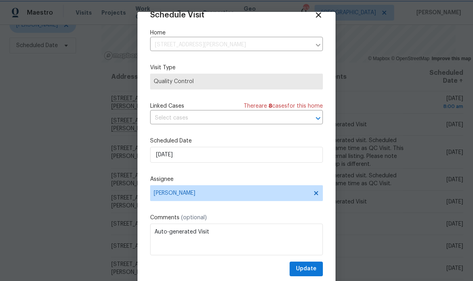
scroll to position [15, 0]
click at [316, 269] on span "Update" at bounding box center [306, 269] width 21 height 10
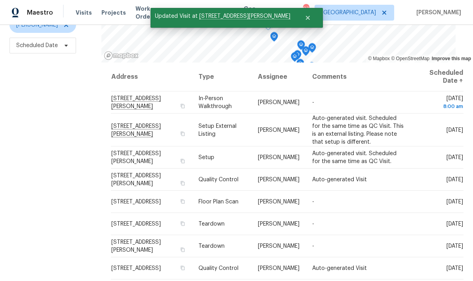
click at [0, 0] on icon at bounding box center [0, 0] width 0 height 0
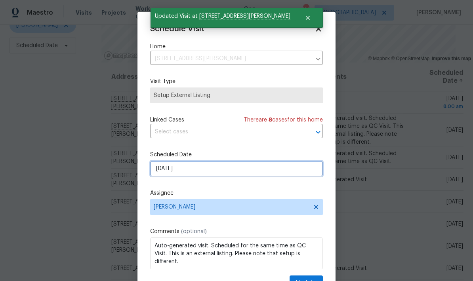
click at [253, 173] on input "[DATE]" at bounding box center [236, 169] width 173 height 16
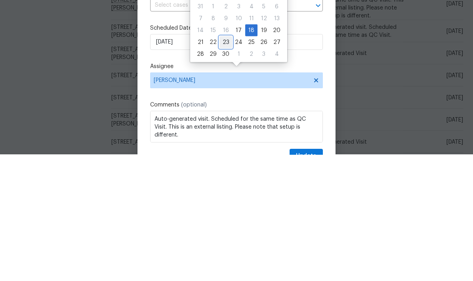
click at [226, 163] on div "23" at bounding box center [226, 168] width 13 height 11
type input "[DATE]"
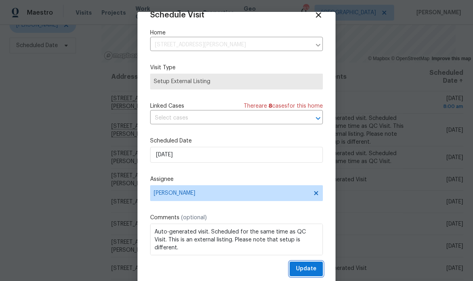
click at [318, 269] on button "Update" at bounding box center [306, 269] width 33 height 15
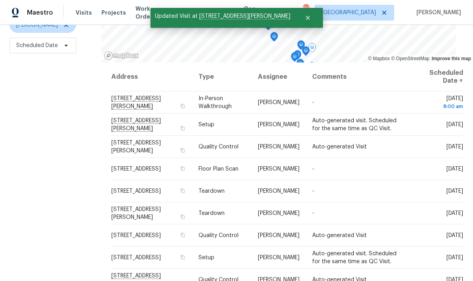
click at [0, 0] on icon at bounding box center [0, 0] width 0 height 0
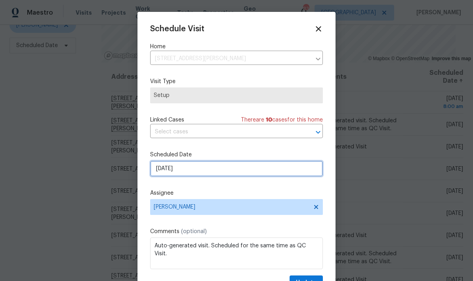
click at [265, 171] on input "[DATE]" at bounding box center [236, 169] width 173 height 16
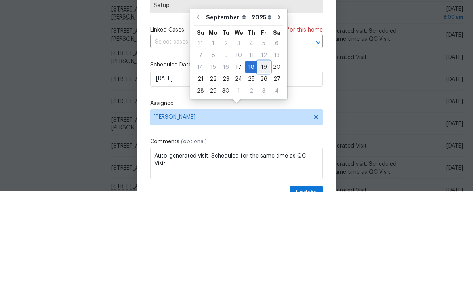
click at [260, 151] on div "19" at bounding box center [264, 156] width 13 height 11
type input "[DATE]"
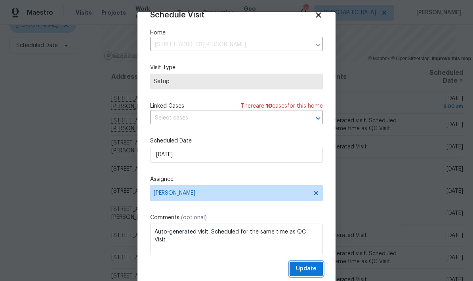
click at [315, 269] on span "Update" at bounding box center [306, 269] width 21 height 10
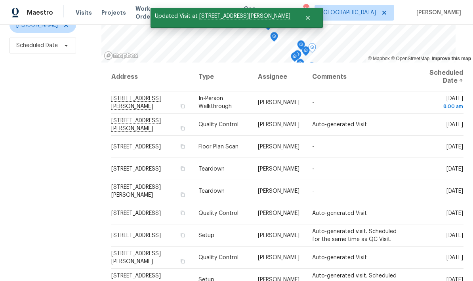
click at [0, 0] on icon at bounding box center [0, 0] width 0 height 0
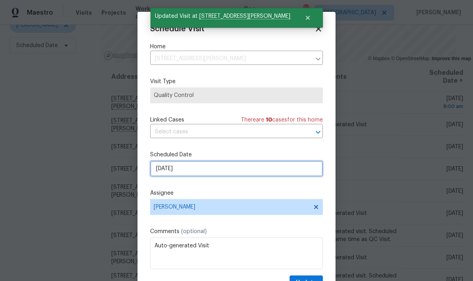
click at [278, 172] on input "[DATE]" at bounding box center [236, 169] width 173 height 16
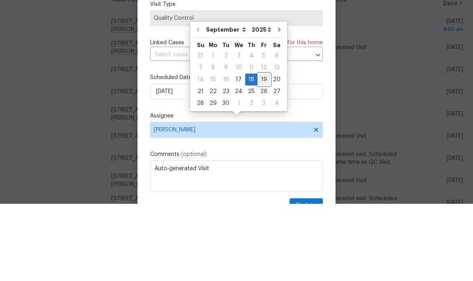
click at [260, 151] on div "19" at bounding box center [264, 156] width 13 height 11
type input "[DATE]"
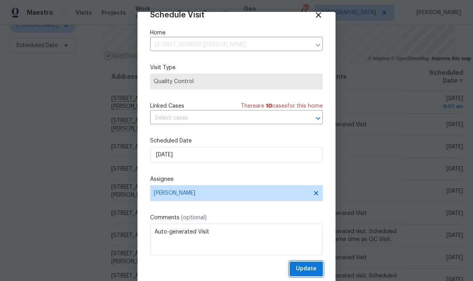
click at [314, 268] on span "Update" at bounding box center [306, 269] width 21 height 10
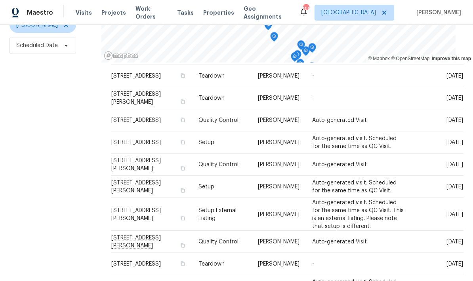
scroll to position [71, 0]
click at [0, 0] on icon at bounding box center [0, 0] width 0 height 0
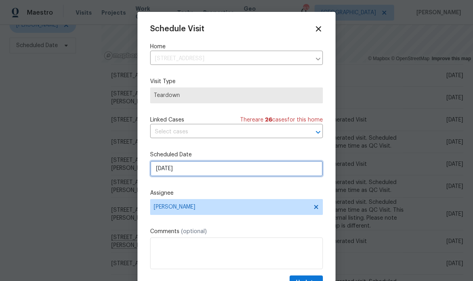
click at [239, 173] on input "[DATE]" at bounding box center [236, 169] width 173 height 16
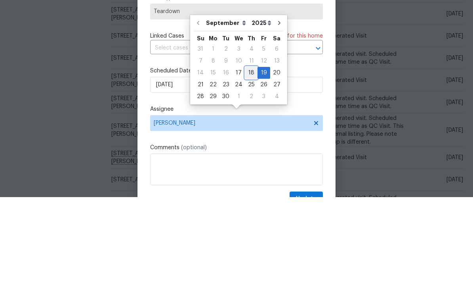
click at [250, 151] on div "18" at bounding box center [251, 156] width 12 height 11
type input "[DATE]"
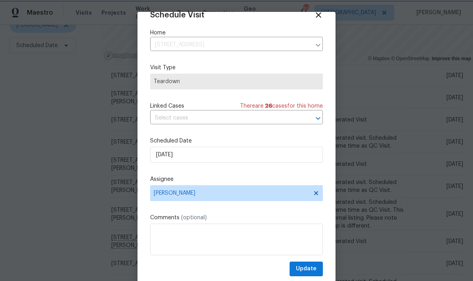
scroll to position [15, 0]
click at [316, 269] on span "Update" at bounding box center [306, 269] width 21 height 10
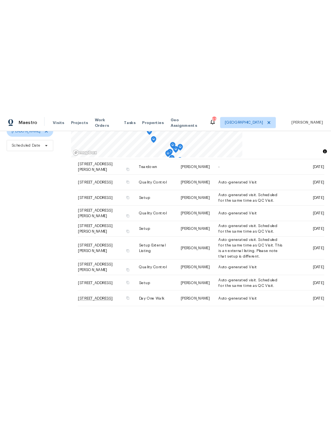
scroll to position [77, 0]
